Goal: Information Seeking & Learning: Understand process/instructions

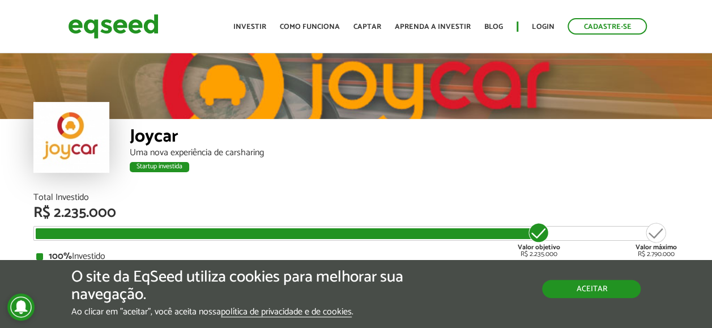
click at [605, 295] on button "Aceitar" at bounding box center [591, 289] width 99 height 18
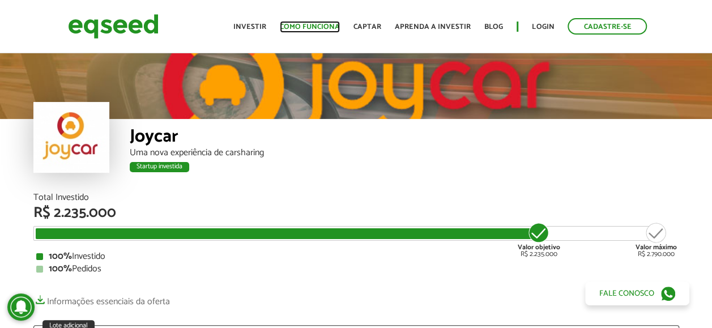
click at [326, 27] on link "Como funciona" at bounding box center [310, 26] width 60 height 7
click at [306, 29] on link "Como funciona" at bounding box center [310, 26] width 60 height 7
